Goal: Check status: Check status

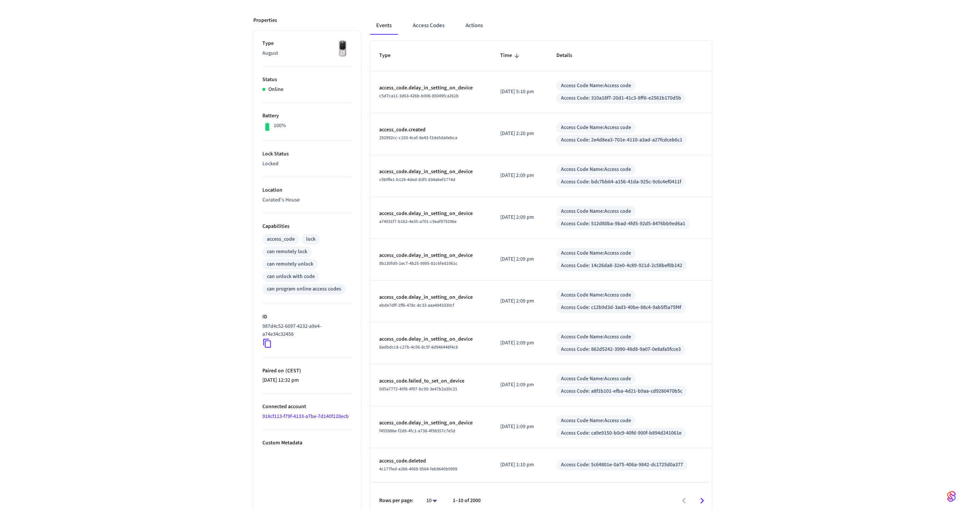
scroll to position [103, 0]
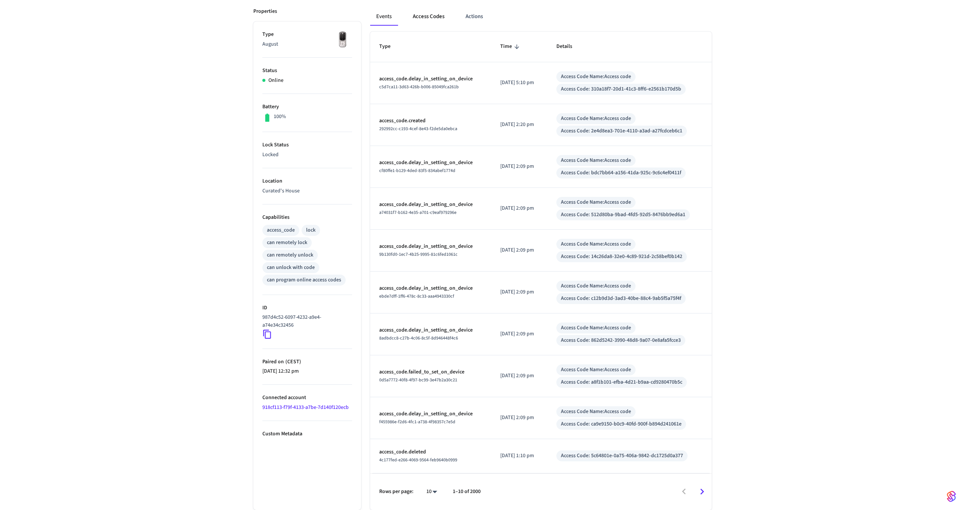
click at [432, 18] on button "Access Codes" at bounding box center [429, 17] width 44 height 18
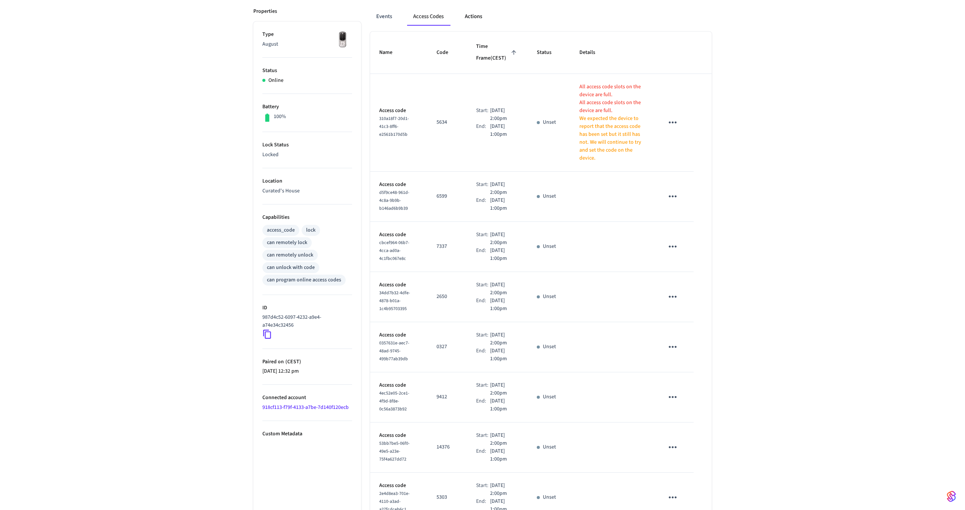
click at [470, 14] on button "Actions" at bounding box center [473, 17] width 29 height 18
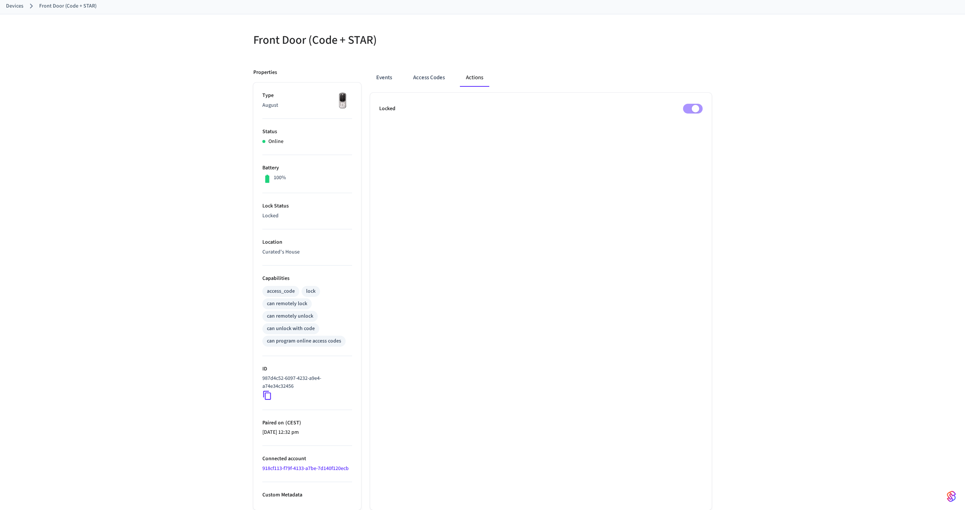
scroll to position [41, 0]
click at [387, 77] on button "Events" at bounding box center [384, 78] width 28 height 18
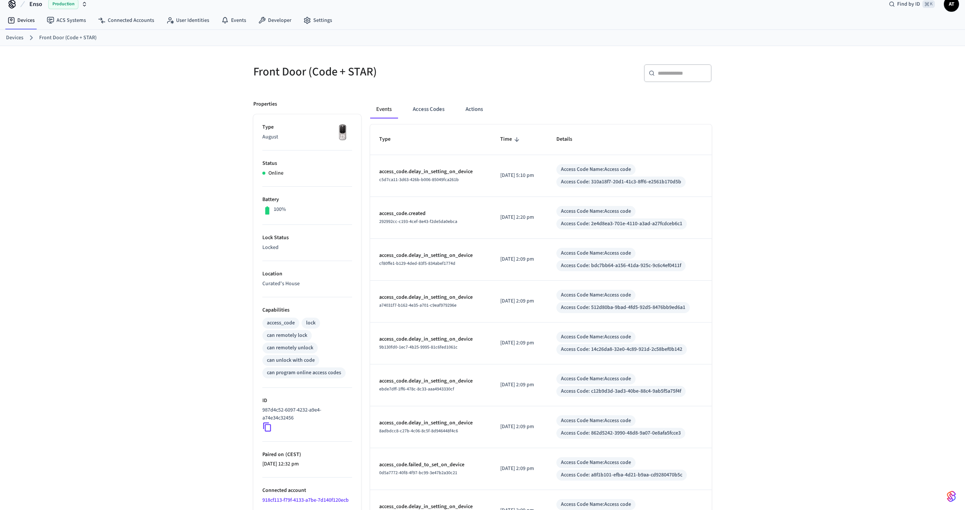
scroll to position [0, 0]
